Goal: Task Accomplishment & Management: Use online tool/utility

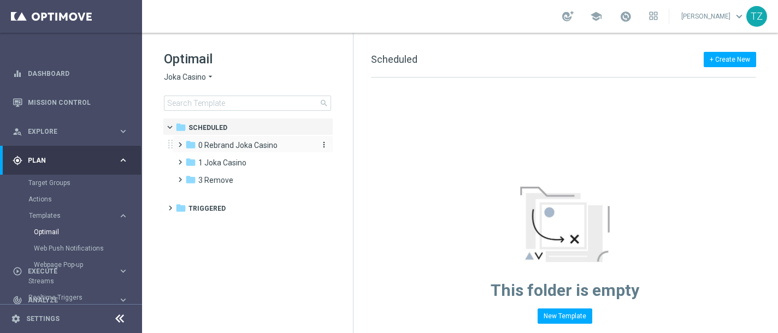
click at [199, 145] on span "0 Rebrand Joka Casino" at bounding box center [237, 145] width 79 height 10
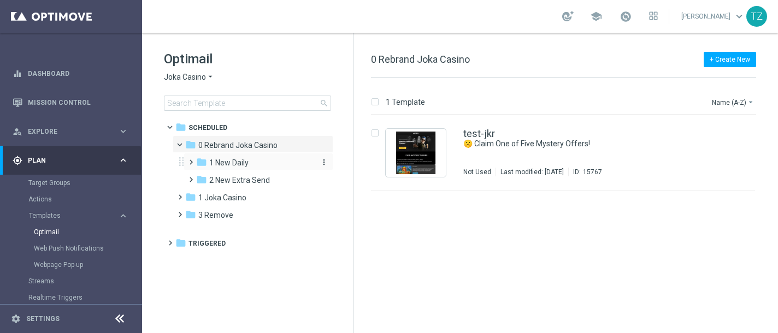
click at [228, 161] on span "1 New Daily" at bounding box center [228, 163] width 39 height 10
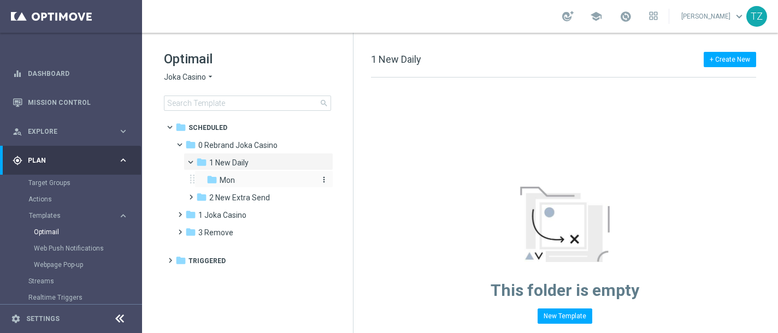
click at [234, 178] on span "Mon" at bounding box center [227, 180] width 15 height 10
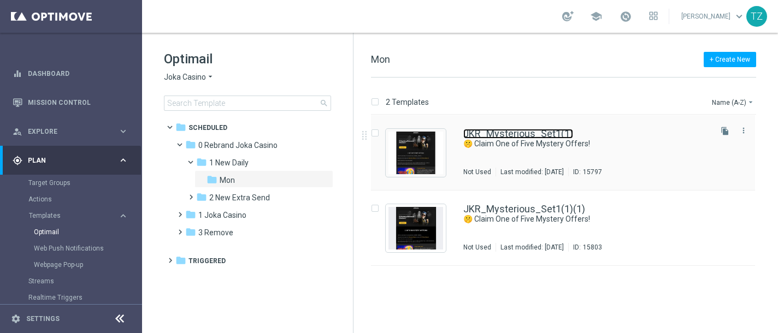
click at [503, 133] on link "JKR_Mysterious_Set1(1)" at bounding box center [518, 134] width 110 height 10
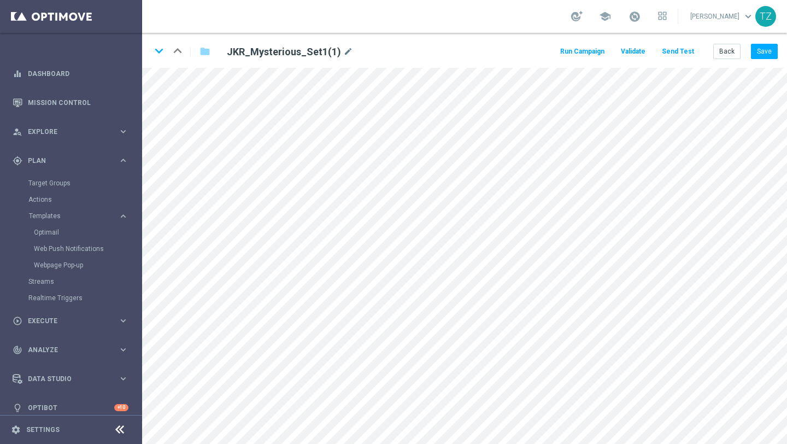
click at [678, 54] on button "Send Test" at bounding box center [678, 51] width 36 height 15
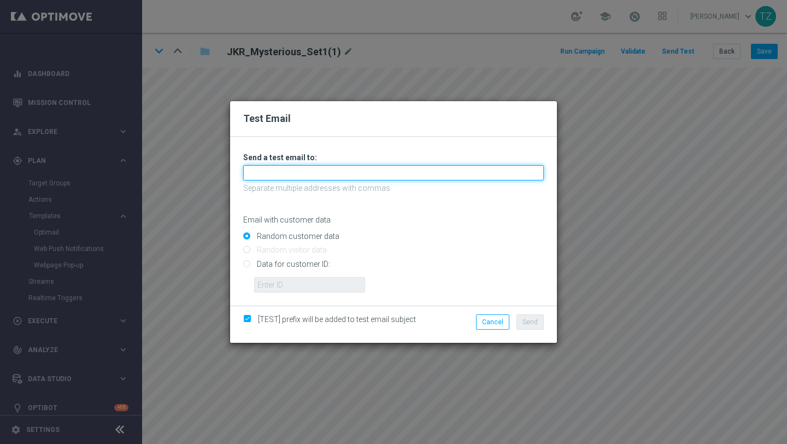
click at [277, 171] on input "text" at bounding box center [393, 172] width 301 height 15
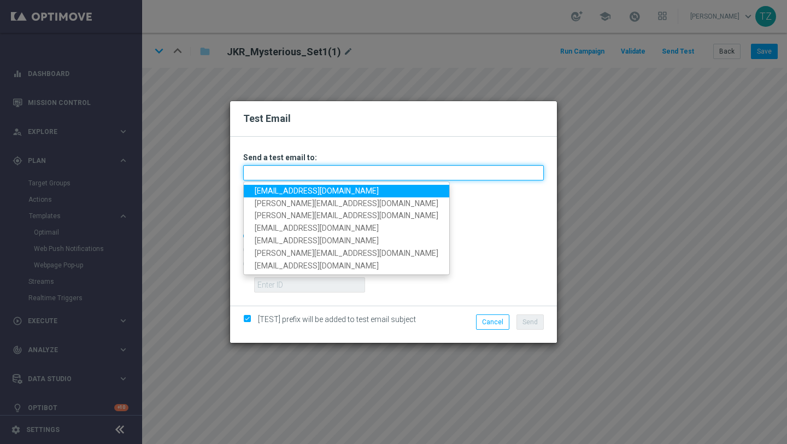
type input "[EMAIL_ADDRESS][DOMAIN_NAME]"
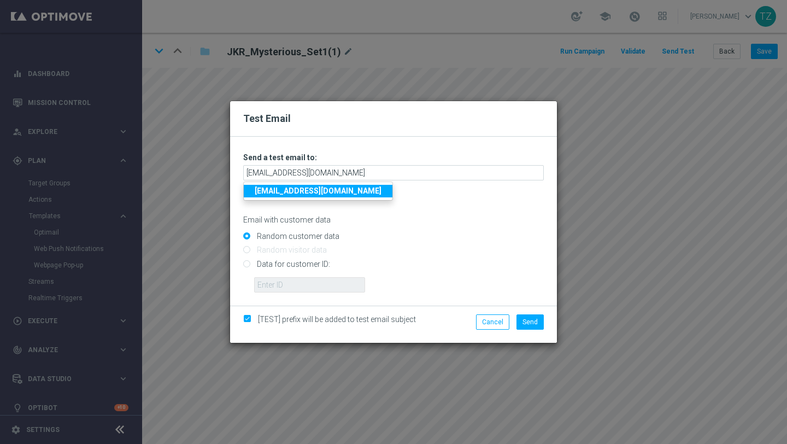
click at [320, 195] on strong "[EMAIL_ADDRESS][DOMAIN_NAME]" at bounding box center [318, 190] width 127 height 9
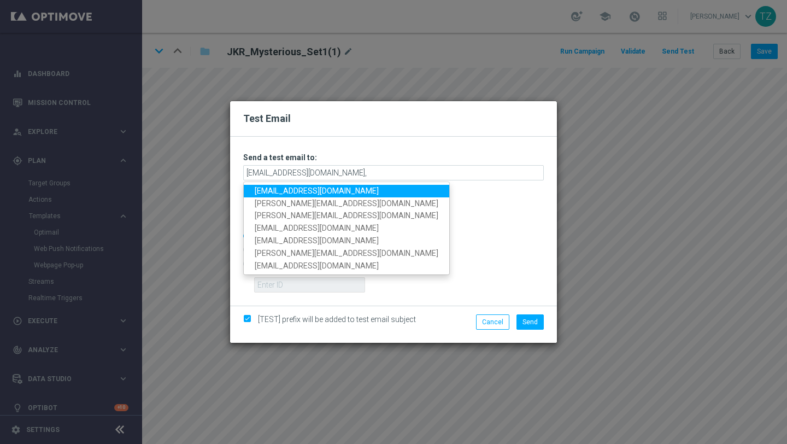
type input "[EMAIL_ADDRESS][DOMAIN_NAME],[EMAIL_ADDRESS][DOMAIN_NAME],[DOMAIN_NAME][EMAIL_A…"
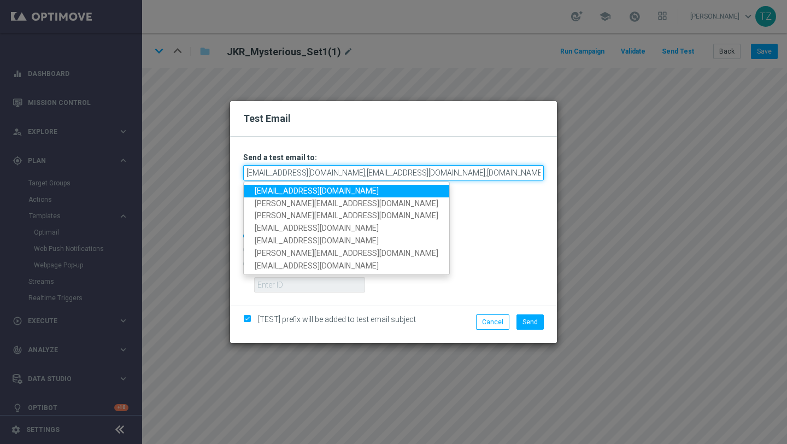
click at [339, 169] on input "[EMAIL_ADDRESS][DOMAIN_NAME],[EMAIL_ADDRESS][DOMAIN_NAME],[DOMAIN_NAME][EMAIL_A…" at bounding box center [393, 172] width 301 height 15
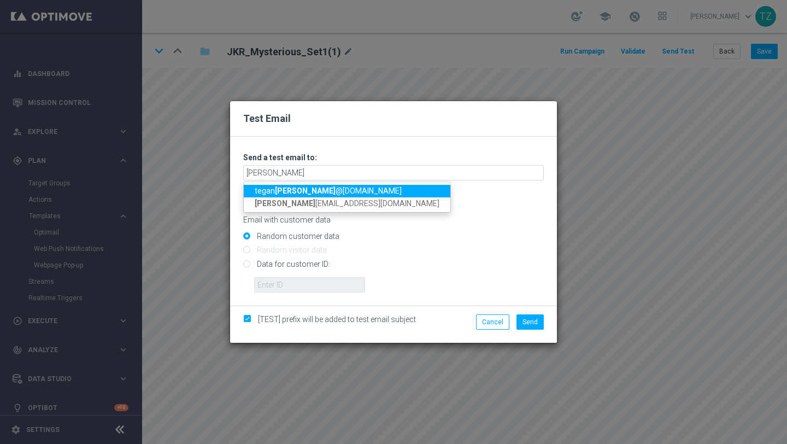
click at [282, 191] on strong "[PERSON_NAME]" at bounding box center [305, 190] width 61 height 9
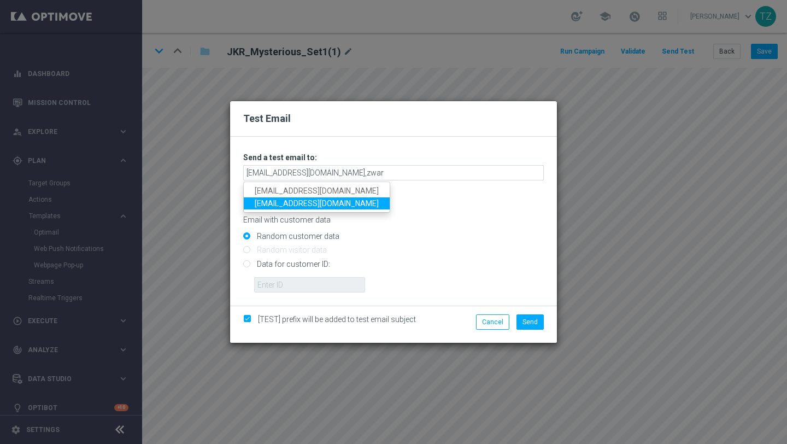
click at [327, 205] on link "[EMAIL_ADDRESS][DOMAIN_NAME]" at bounding box center [317, 203] width 146 height 13
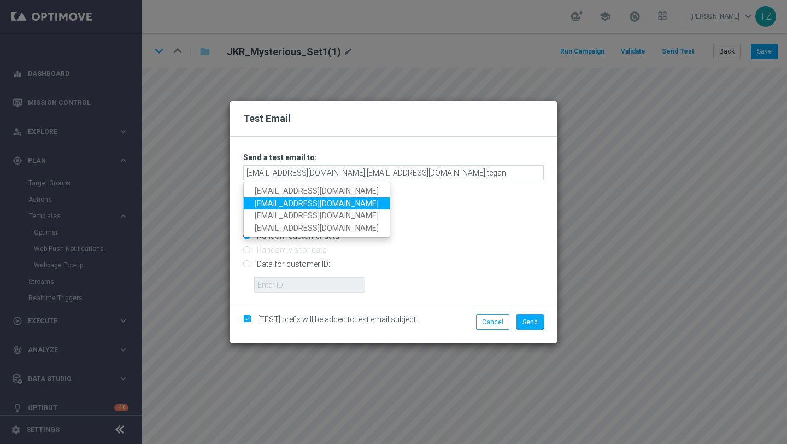
click at [310, 202] on link "[EMAIL_ADDRESS][DOMAIN_NAME]" at bounding box center [317, 203] width 146 height 13
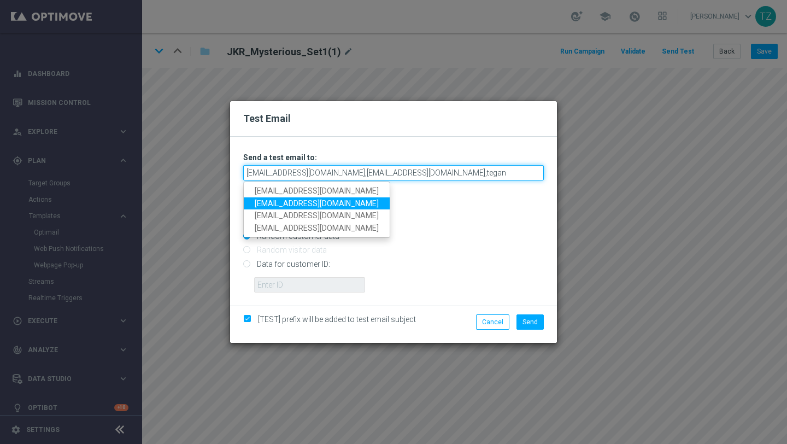
type input "[EMAIL_ADDRESS][DOMAIN_NAME],[EMAIL_ADDRESS][DOMAIN_NAME],[EMAIL_ADDRESS][DOMAI…"
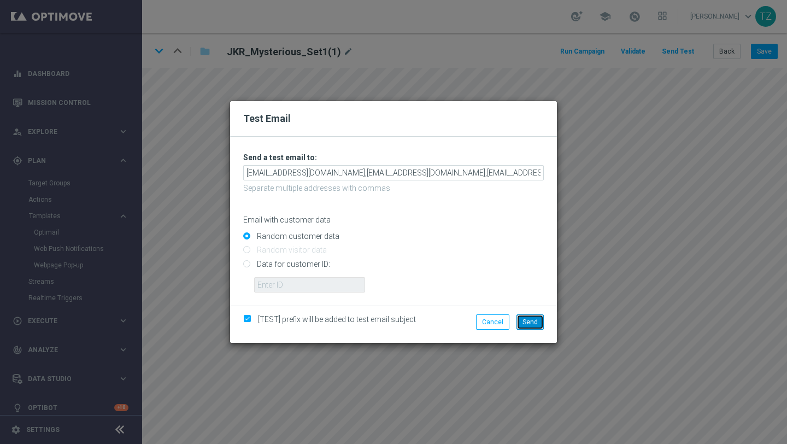
click at [526, 324] on span "Send" at bounding box center [529, 322] width 15 height 8
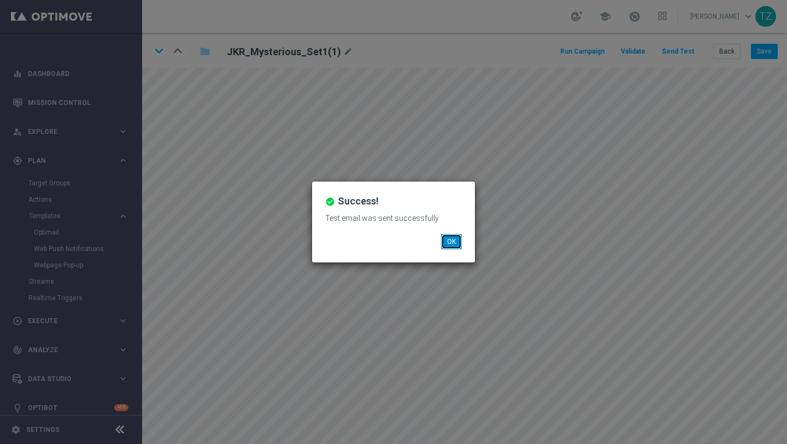
click at [448, 241] on button "OK" at bounding box center [451, 241] width 21 height 15
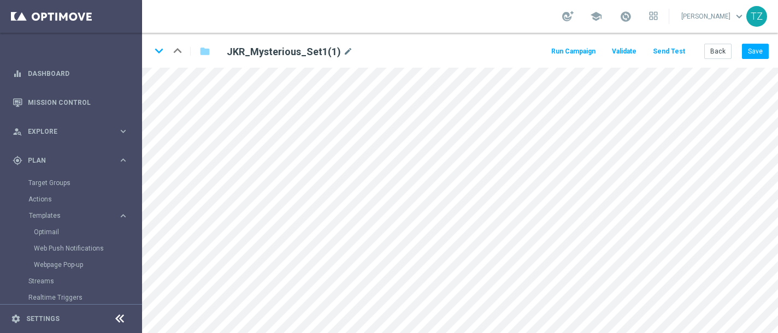
click at [672, 50] on button "Send Test" at bounding box center [669, 51] width 36 height 15
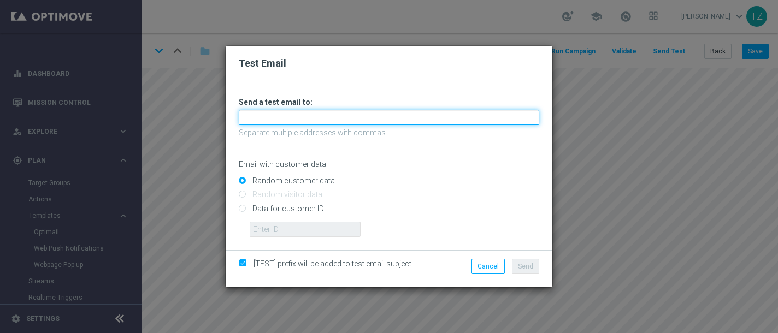
click at [319, 122] on input "text" at bounding box center [389, 117] width 301 height 15
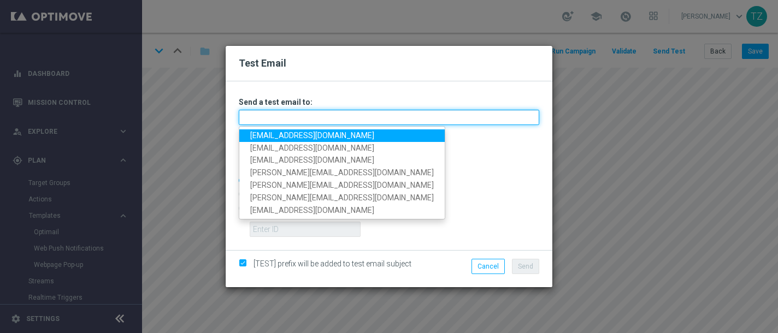
type input "[PERSON_NAME][EMAIL_ADDRESS][DOMAIN_NAME]"
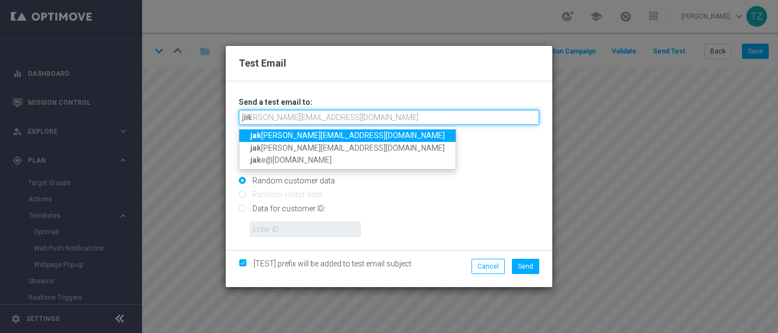
type input "[PERSON_NAME][EMAIL_ADDRESS][DOMAIN_NAME],[DOMAIN_NAME][EMAIL_ADDRESS][DOMAIN_N…"
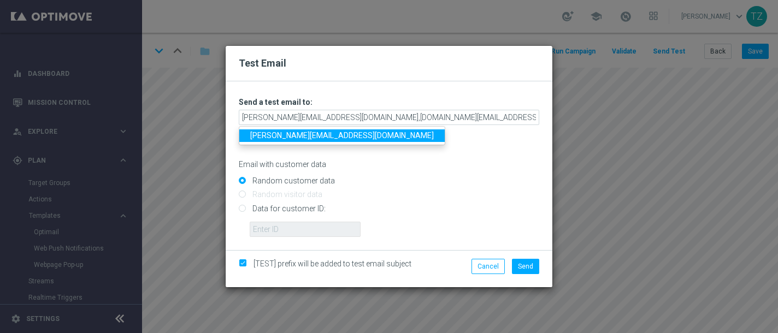
click at [468, 149] on div "Email with customer data" at bounding box center [389, 154] width 301 height 29
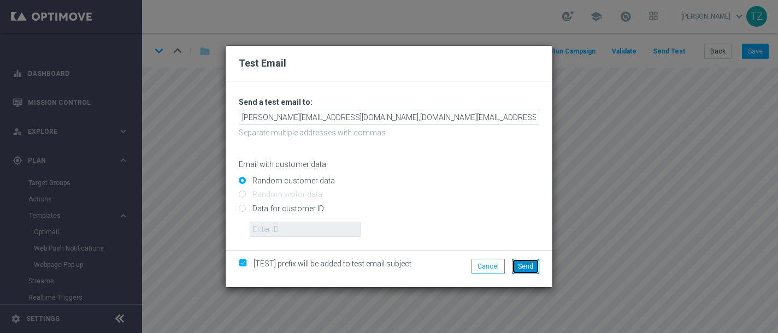
click at [527, 266] on span "Send" at bounding box center [525, 267] width 15 height 8
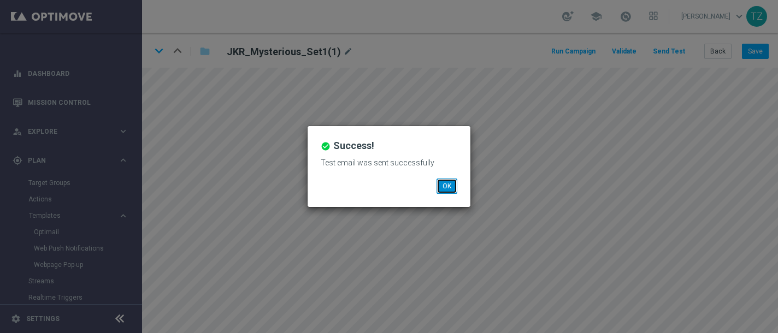
click at [444, 183] on button "OK" at bounding box center [447, 186] width 21 height 15
